Goal: Transaction & Acquisition: Purchase product/service

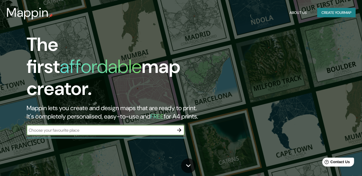
click at [130, 128] on div "​" at bounding box center [106, 130] width 158 height 11
type input "m"
type input "san [PERSON_NAME] [GEOGRAPHIC_DATA][PERSON_NAME]"
click at [179, 128] on icon "button" at bounding box center [179, 130] width 6 height 6
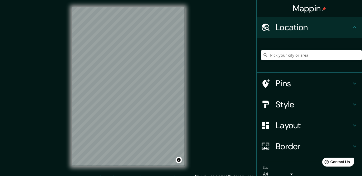
scroll to position [4, 0]
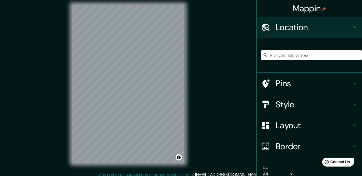
click at [282, 55] on input "Pick your city or area" at bounding box center [311, 54] width 101 height 9
type input "[GEOGRAPHIC_DATA], [GEOGRAPHIC_DATA][PERSON_NAME], [GEOGRAPHIC_DATA][PERSON_NAM…"
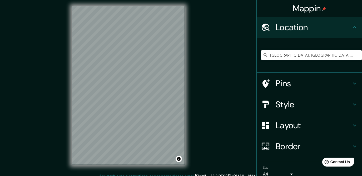
scroll to position [0, 0]
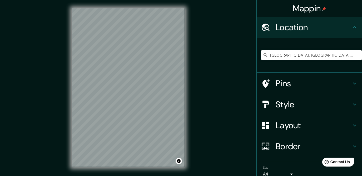
click at [280, 85] on h4 "Pins" at bounding box center [313, 83] width 76 height 11
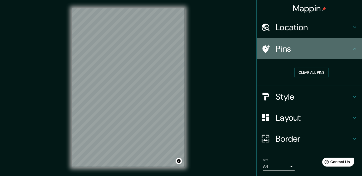
click at [283, 50] on h4 "Pins" at bounding box center [313, 49] width 76 height 11
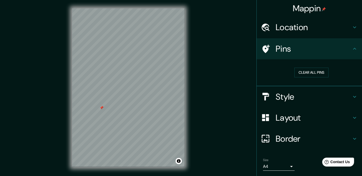
drag, startPoint x: 99, startPoint y: 106, endPoint x: 102, endPoint y: 108, distance: 3.1
click at [102, 108] on div at bounding box center [101, 108] width 4 height 4
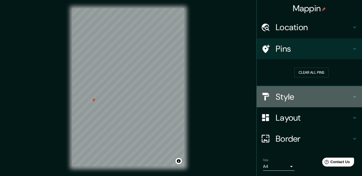
click at [290, 98] on h4 "Style" at bounding box center [313, 97] width 76 height 11
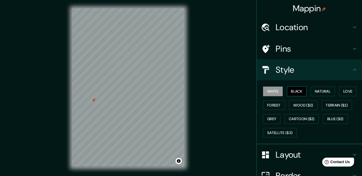
click at [291, 93] on button "Black" at bounding box center [297, 92] width 20 height 10
click at [320, 93] on button "Natural" at bounding box center [322, 92] width 24 height 10
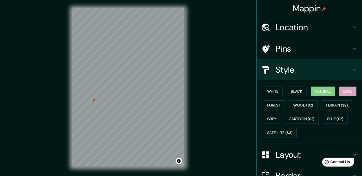
click at [343, 92] on button "Love" at bounding box center [347, 92] width 17 height 10
click at [272, 107] on button "Forest" at bounding box center [274, 106] width 22 height 10
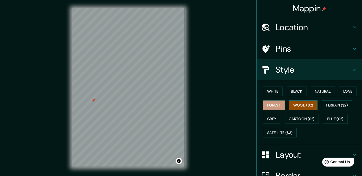
click at [295, 105] on button "Wood ($2)" at bounding box center [303, 106] width 28 height 10
click at [326, 104] on button "Terrain ($2)" at bounding box center [336, 106] width 31 height 10
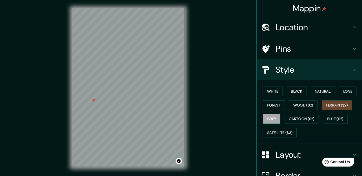
click at [273, 121] on button "Grey" at bounding box center [271, 119] width 17 height 10
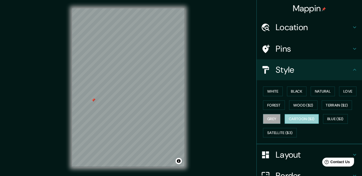
click at [299, 119] on button "Cartoon ($2)" at bounding box center [301, 119] width 34 height 10
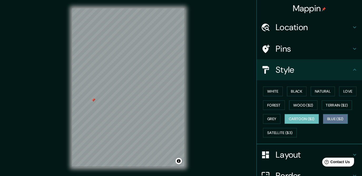
click at [337, 119] on button "Blue ($2)" at bounding box center [335, 119] width 25 height 10
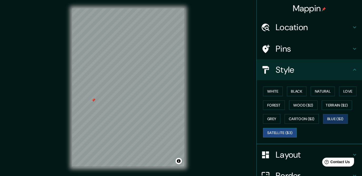
click at [276, 132] on button "Satellite ($3)" at bounding box center [280, 133] width 34 height 10
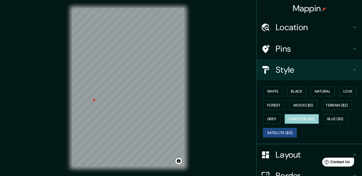
click at [302, 114] on button "Cartoon ($2)" at bounding box center [301, 119] width 34 height 10
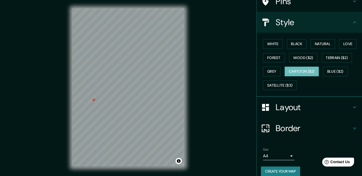
click at [292, 112] on h4 "Layout" at bounding box center [313, 107] width 76 height 11
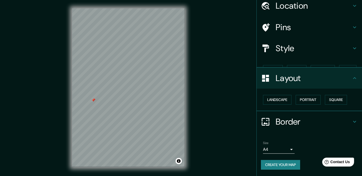
scroll to position [12, 0]
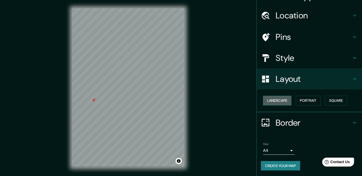
click at [285, 103] on button "Landscape" at bounding box center [277, 101] width 28 height 10
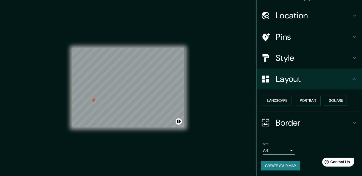
click at [328, 98] on button "Square" at bounding box center [336, 101] width 22 height 10
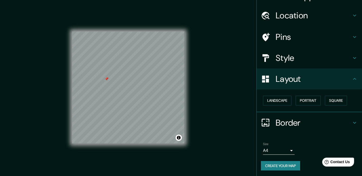
click at [275, 118] on h4 "Border" at bounding box center [313, 123] width 76 height 11
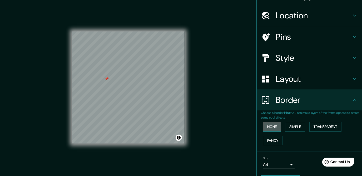
click at [273, 128] on button "None" at bounding box center [272, 127] width 18 height 10
click at [285, 126] on button "Simple" at bounding box center [295, 127] width 20 height 10
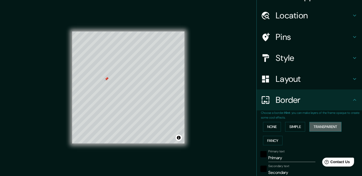
click at [322, 127] on button "Transparent" at bounding box center [325, 127] width 32 height 10
click at [274, 138] on button "Fancy" at bounding box center [272, 141] width 19 height 10
click at [309, 130] on button "Transparent" at bounding box center [325, 127] width 32 height 10
click at [294, 130] on button "Simple" at bounding box center [295, 127] width 20 height 10
click at [315, 128] on button "Transparent" at bounding box center [325, 127] width 32 height 10
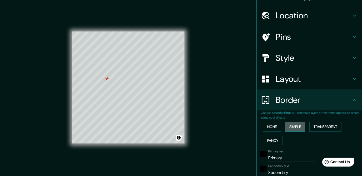
click at [296, 131] on button "Simple" at bounding box center [295, 127] width 20 height 10
click at [263, 125] on button "None" at bounding box center [272, 127] width 18 height 10
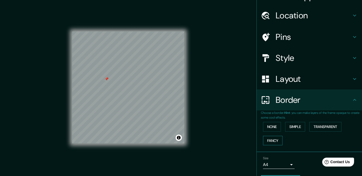
click at [263, 140] on button "Fancy" at bounding box center [272, 141] width 19 height 10
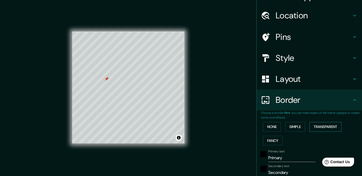
click at [326, 122] on button "Transparent" at bounding box center [325, 127] width 32 height 10
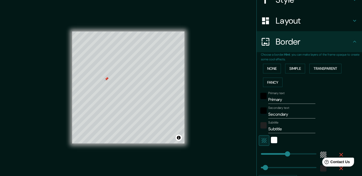
scroll to position [84, 0]
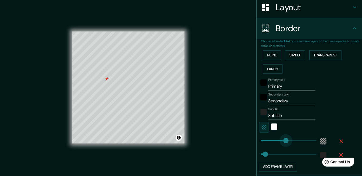
type input "212"
drag, startPoint x: 280, startPoint y: 139, endPoint x: 285, endPoint y: 139, distance: 5.1
type input "76"
drag, startPoint x: 260, startPoint y: 152, endPoint x: 267, endPoint y: 156, distance: 8.1
type input "19"
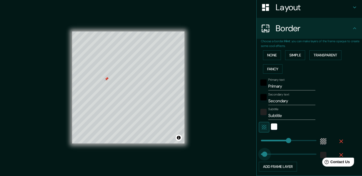
drag, startPoint x: 263, startPoint y: 153, endPoint x: 260, endPoint y: 155, distance: 4.2
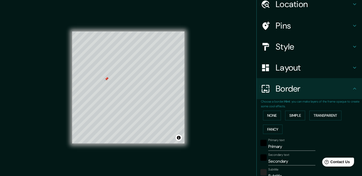
scroll to position [12, 0]
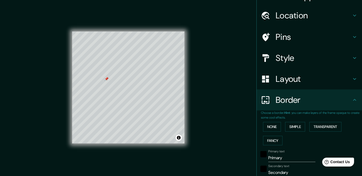
click at [292, 88] on div "Layout" at bounding box center [308, 79] width 105 height 21
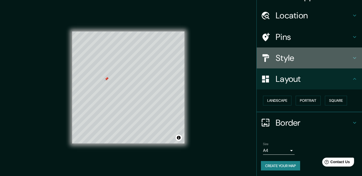
click at [293, 64] on div "Style" at bounding box center [308, 58] width 105 height 21
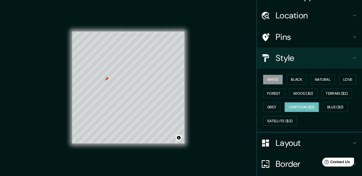
click at [273, 79] on button "White" at bounding box center [273, 80] width 20 height 10
click at [291, 80] on button "Black" at bounding box center [297, 80] width 20 height 10
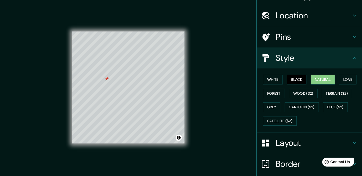
click at [316, 79] on button "Natural" at bounding box center [322, 80] width 24 height 10
click at [339, 79] on button "Love" at bounding box center [347, 80] width 17 height 10
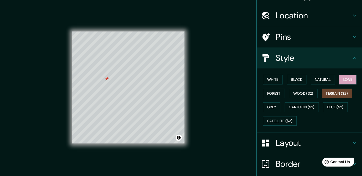
click at [325, 95] on button "Terrain ($2)" at bounding box center [336, 94] width 31 height 10
click at [301, 94] on button "Wood ($2)" at bounding box center [303, 94] width 28 height 10
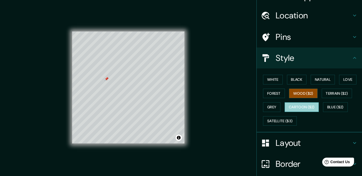
click at [311, 109] on button "Cartoon ($2)" at bounding box center [301, 108] width 34 height 10
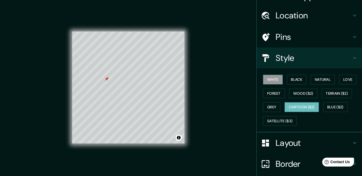
click at [270, 79] on button "White" at bounding box center [273, 80] width 20 height 10
click at [294, 80] on button "Black" at bounding box center [297, 80] width 20 height 10
click at [274, 80] on button "White" at bounding box center [273, 80] width 20 height 10
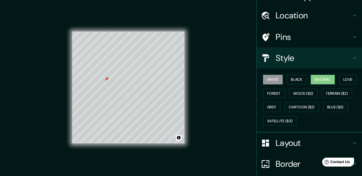
click at [312, 80] on button "Natural" at bounding box center [322, 80] width 24 height 10
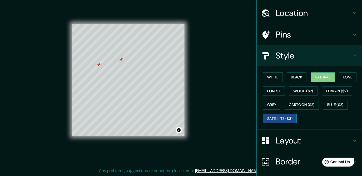
scroll to position [53, 0]
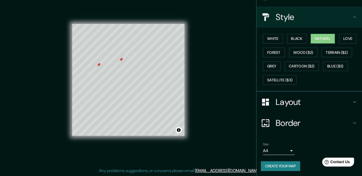
click at [293, 123] on h4 "Border" at bounding box center [313, 123] width 76 height 11
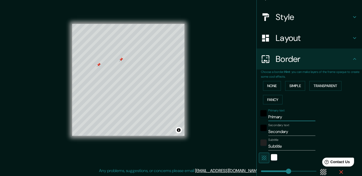
drag, startPoint x: 285, startPoint y: 116, endPoint x: 259, endPoint y: 119, distance: 26.3
click at [259, 119] on div "Primary text Primary" at bounding box center [302, 115] width 86 height 13
type input "j"
click at [121, 60] on div at bounding box center [121, 60] width 4 height 4
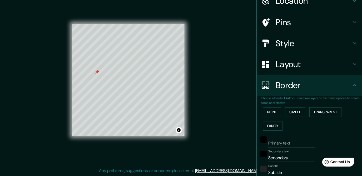
scroll to position [26, 0]
drag, startPoint x: 290, startPoint y: 159, endPoint x: 259, endPoint y: 162, distance: 30.9
click at [259, 162] on div "Secondary text Secondary" at bounding box center [302, 156] width 86 height 13
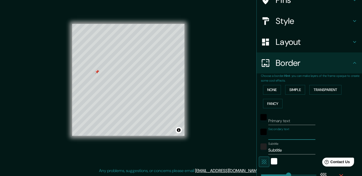
scroll to position [50, 0]
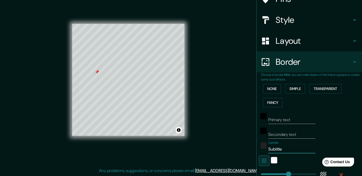
drag, startPoint x: 287, startPoint y: 148, endPoint x: 250, endPoint y: 149, distance: 36.8
click at [250, 149] on div "Mappin Location [GEOGRAPHIC_DATA], [GEOGRAPHIC_DATA][PERSON_NAME][GEOGRAPHIC_DA…" at bounding box center [181, 84] width 362 height 184
drag, startPoint x: 104, startPoint y: 85, endPoint x: 101, endPoint y: 82, distance: 3.7
click at [101, 82] on div at bounding box center [103, 81] width 4 height 4
click at [103, 81] on div at bounding box center [103, 81] width 4 height 4
